Goal: Go to known website: Go to known website

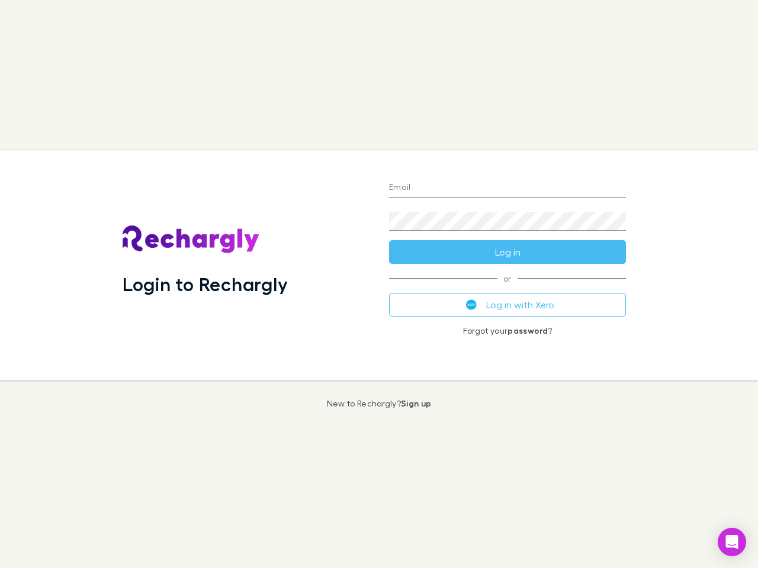
click at [379, 284] on div "Login to Rechargly" at bounding box center [246, 265] width 266 height 230
click at [507, 188] on input "Email" at bounding box center [507, 188] width 237 height 19
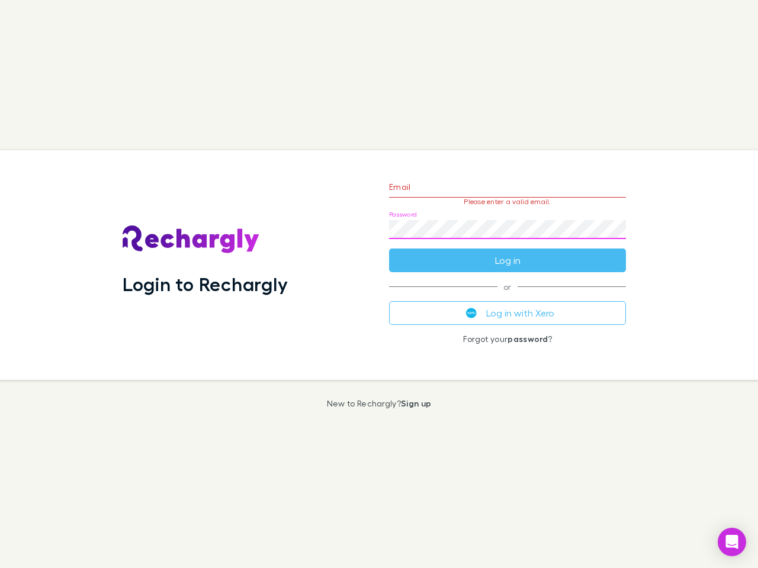
click at [507, 252] on form "Email Please enter a valid email. Password Log in" at bounding box center [507, 220] width 237 height 103
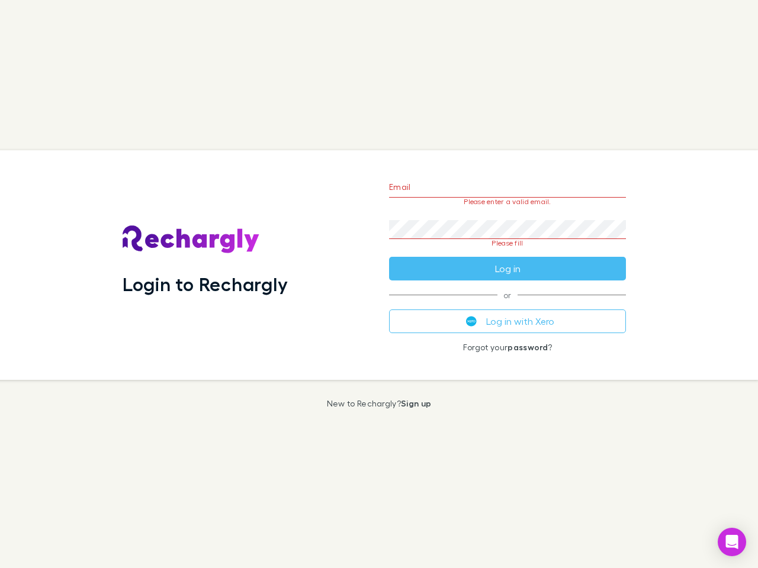
click at [507, 305] on div "Email Please enter a valid email. Password Please fill Log in or Log in with Xe…" at bounding box center [507, 265] width 256 height 230
click at [732, 542] on icon "Open Intercom Messenger" at bounding box center [732, 542] width 12 height 14
